Goal: Feedback & Contribution: Leave review/rating

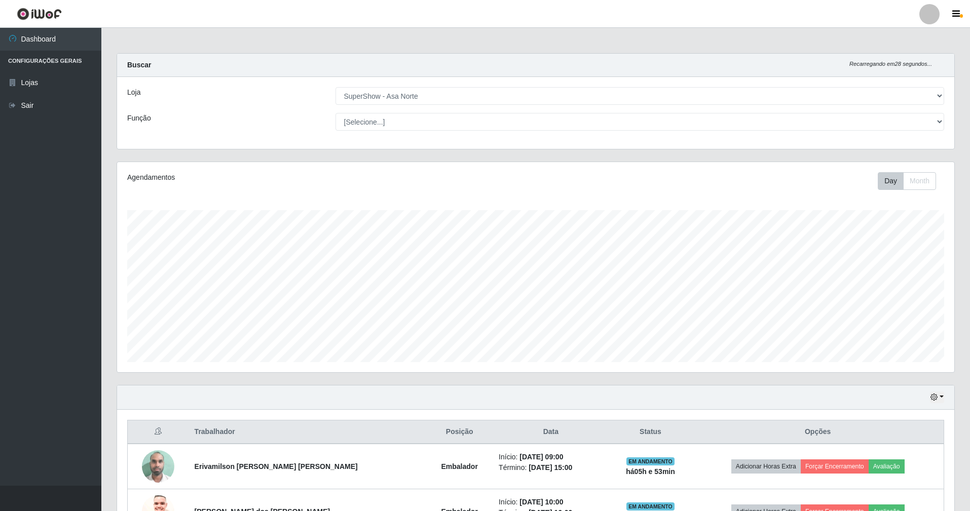
select select "71"
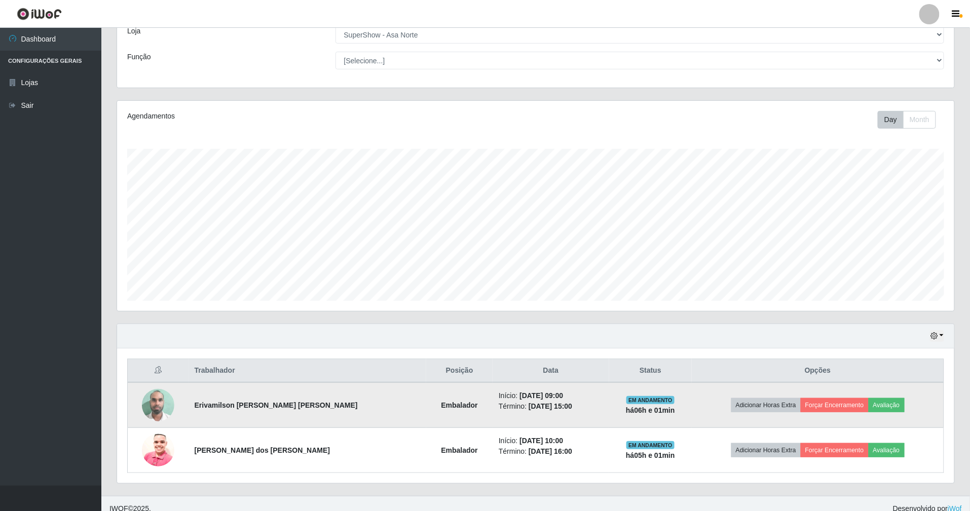
scroll to position [73, 0]
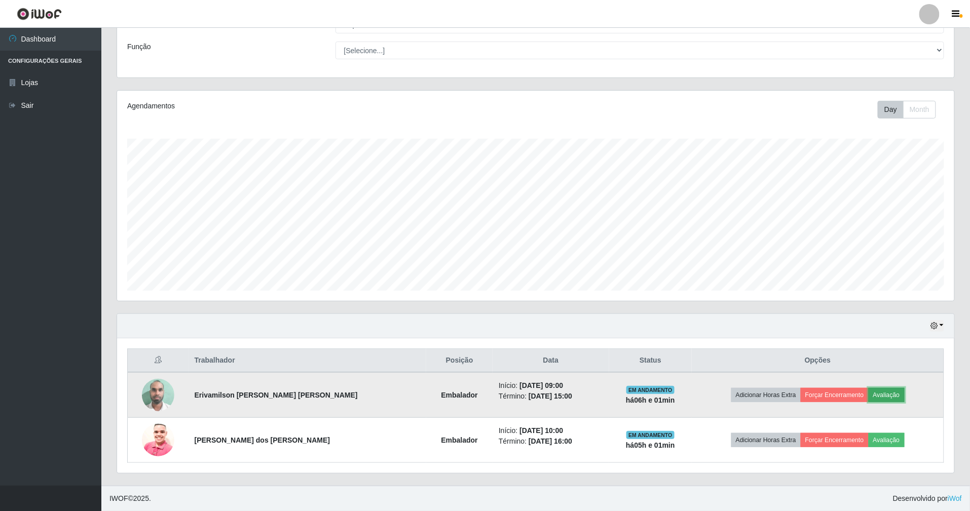
click at [885, 392] on button "Avaliação" at bounding box center [886, 395] width 36 height 14
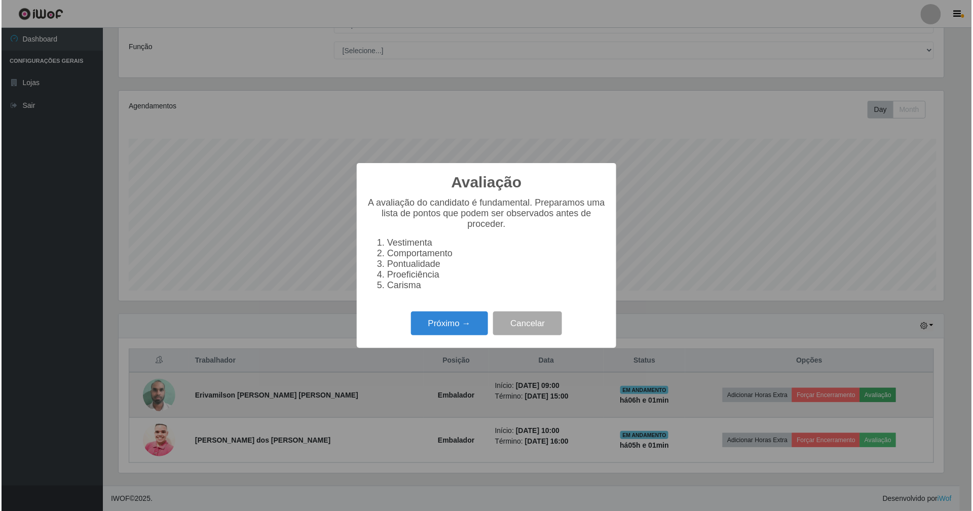
scroll to position [211, 828]
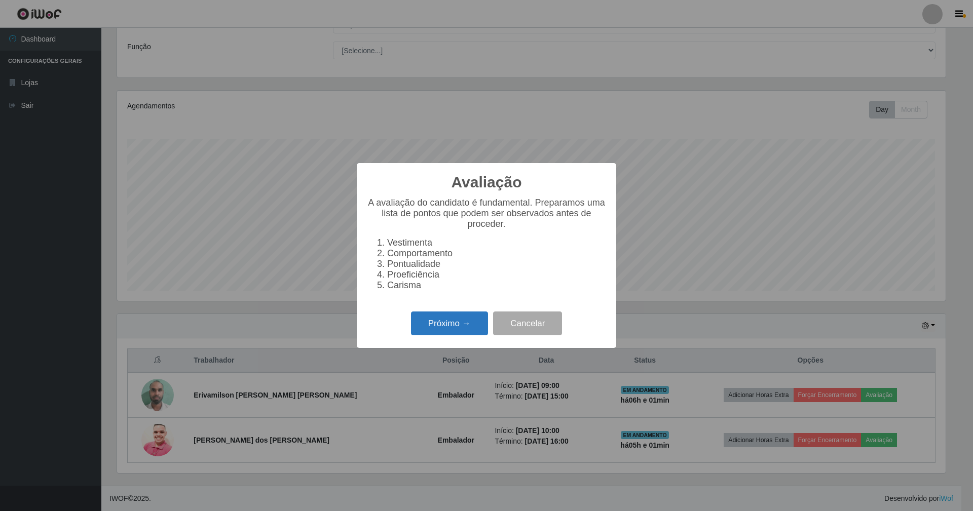
click at [450, 322] on button "Próximo →" at bounding box center [449, 324] width 77 height 24
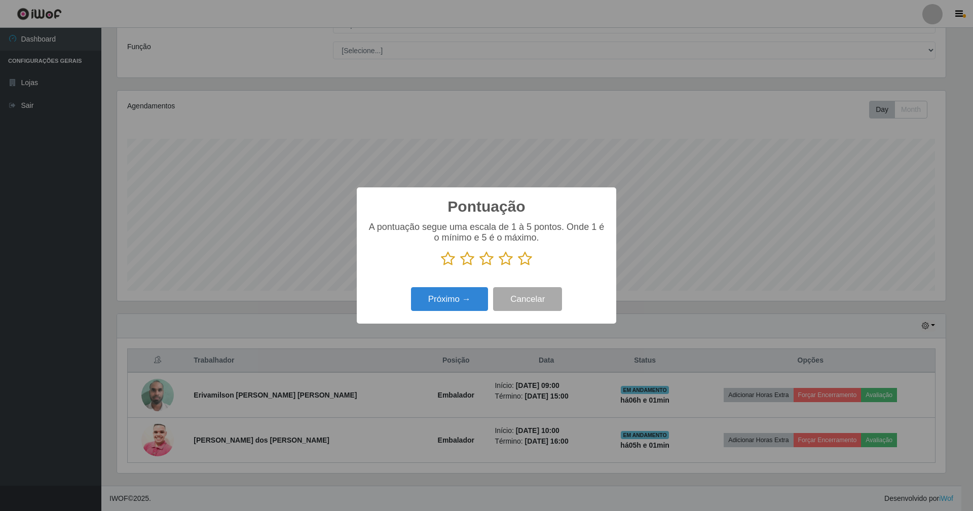
click at [520, 260] on icon at bounding box center [525, 258] width 14 height 15
click at [518, 266] on input "radio" at bounding box center [518, 266] width 0 height 0
click at [467, 302] on button "Próximo →" at bounding box center [449, 299] width 77 height 24
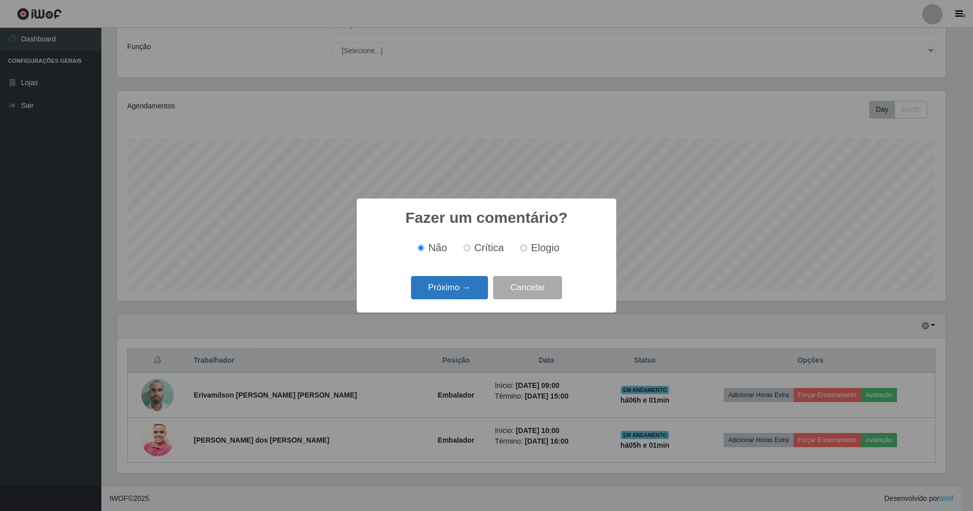
click at [461, 292] on button "Próximo →" at bounding box center [449, 288] width 77 height 24
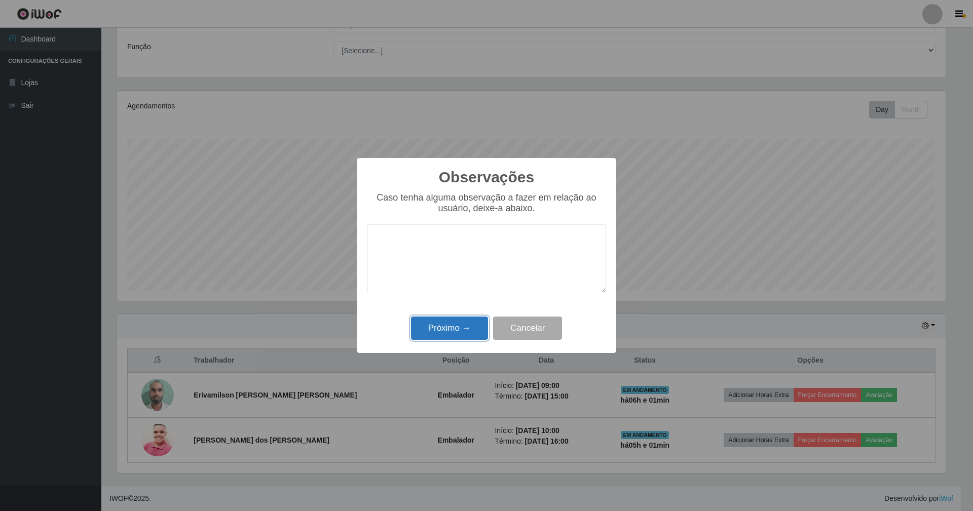
click at [457, 331] on button "Próximo →" at bounding box center [449, 329] width 77 height 24
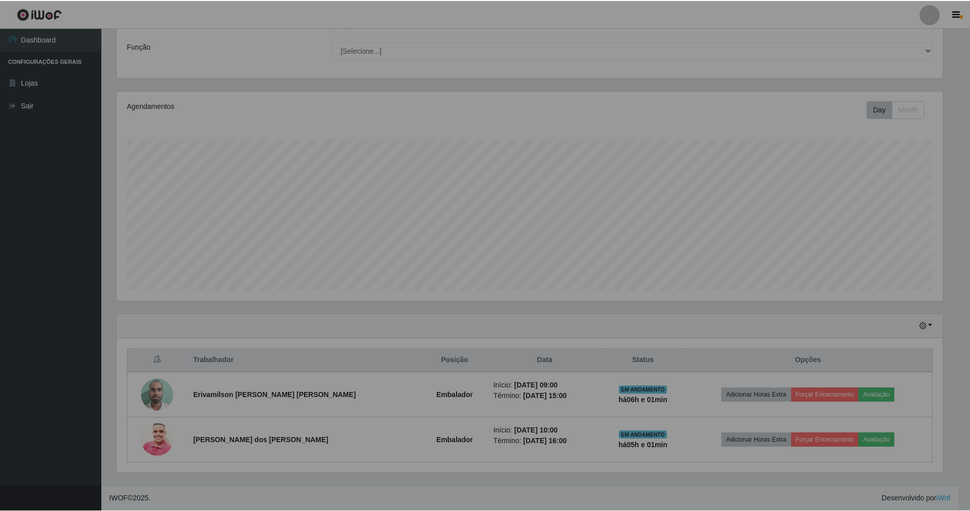
scroll to position [211, 837]
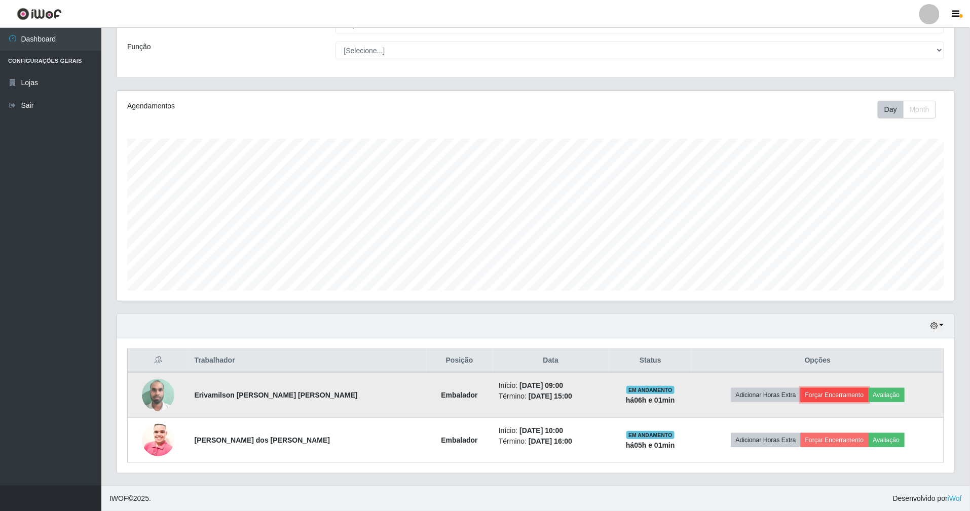
click at [834, 390] on button "Forçar Encerramento" at bounding box center [834, 395] width 68 height 14
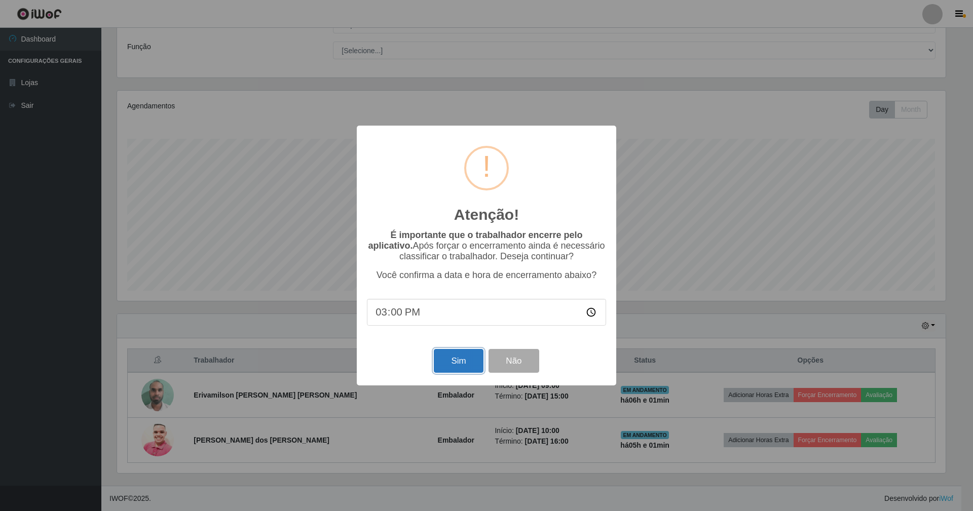
click at [444, 363] on button "Sim" at bounding box center [458, 361] width 49 height 24
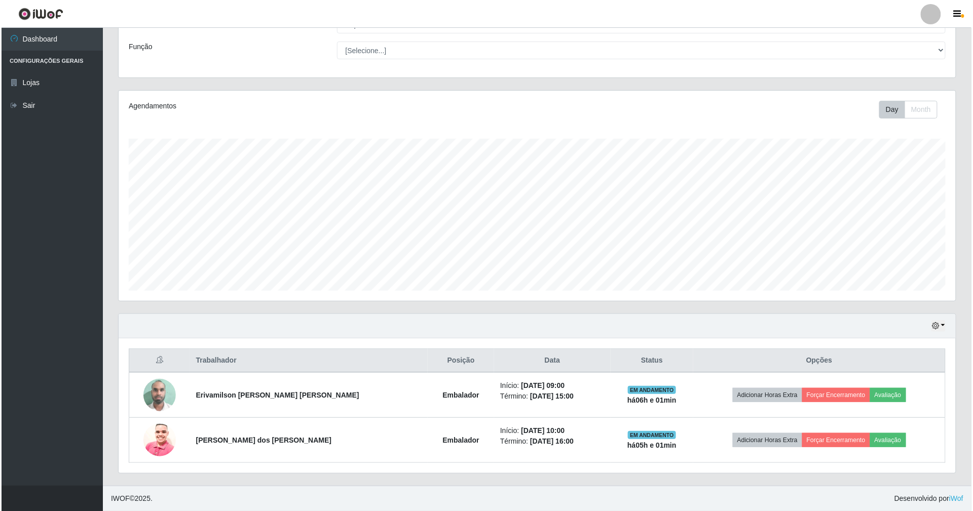
scroll to position [211, 839]
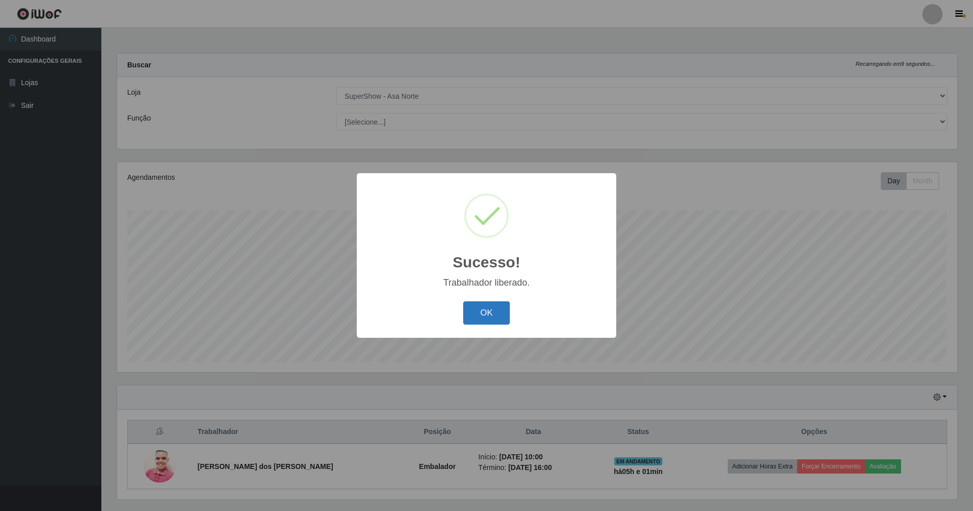
click at [495, 319] on button "OK" at bounding box center [486, 313] width 47 height 24
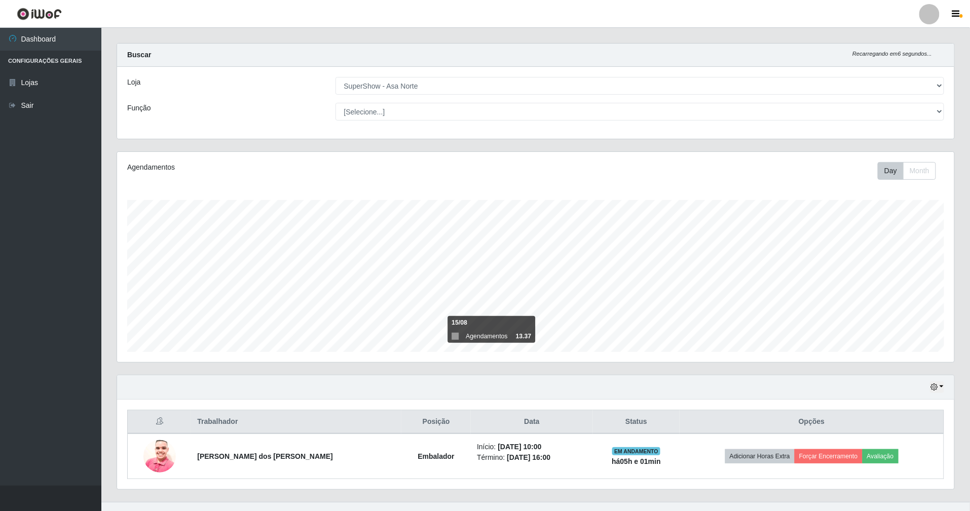
scroll to position [0, 0]
